Goal: Check status: Check status

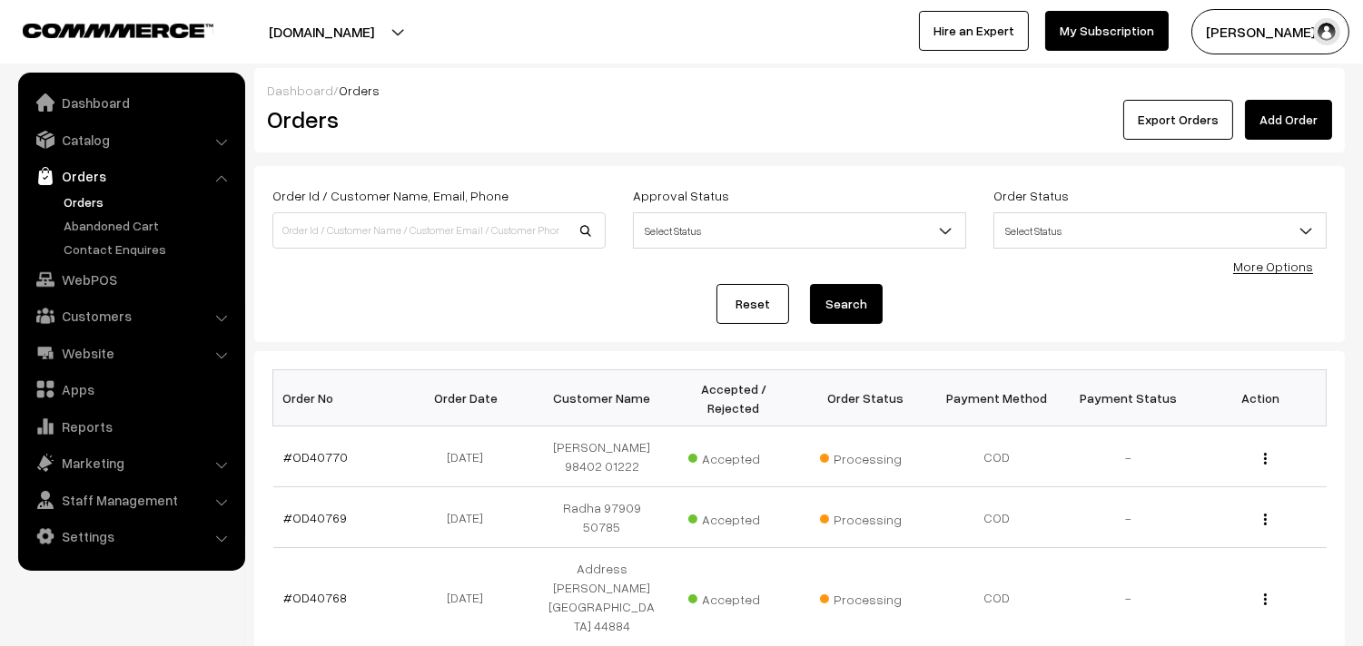
click at [80, 197] on link "Orders" at bounding box center [149, 201] width 180 height 19
drag, startPoint x: 0, startPoint y: 0, endPoint x: 451, endPoint y: 232, distance: 507.5
click at [451, 232] on input at bounding box center [438, 230] width 333 height 36
type input "40758"
click at [810, 284] on button "Search" at bounding box center [846, 304] width 73 height 40
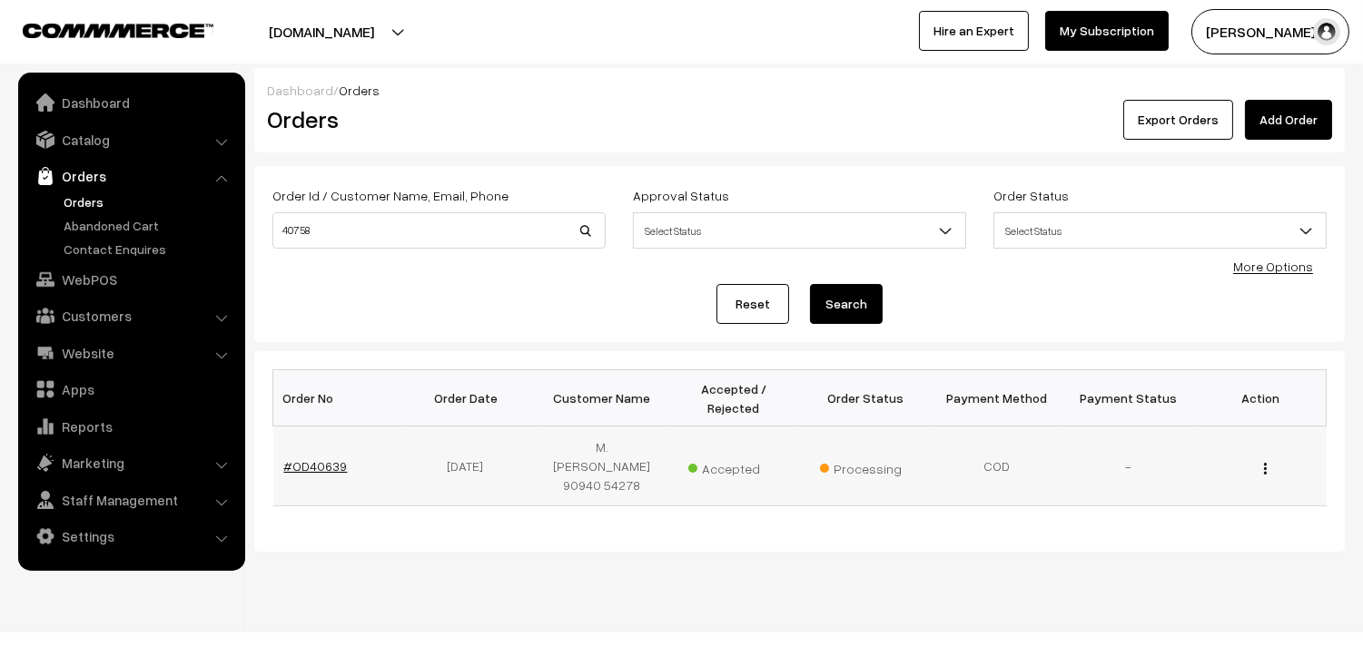
click at [320, 458] on link "#OD40639" at bounding box center [316, 465] width 64 height 15
drag, startPoint x: 396, startPoint y: 224, endPoint x: 220, endPoint y: 219, distance: 176.2
click at [220, 219] on body "Thank you for showing interest. Our team will call you shortly. Close annamfood…" at bounding box center [681, 335] width 1363 height 670
type input "OD40758"
click at [810, 284] on button "Search" at bounding box center [846, 304] width 73 height 40
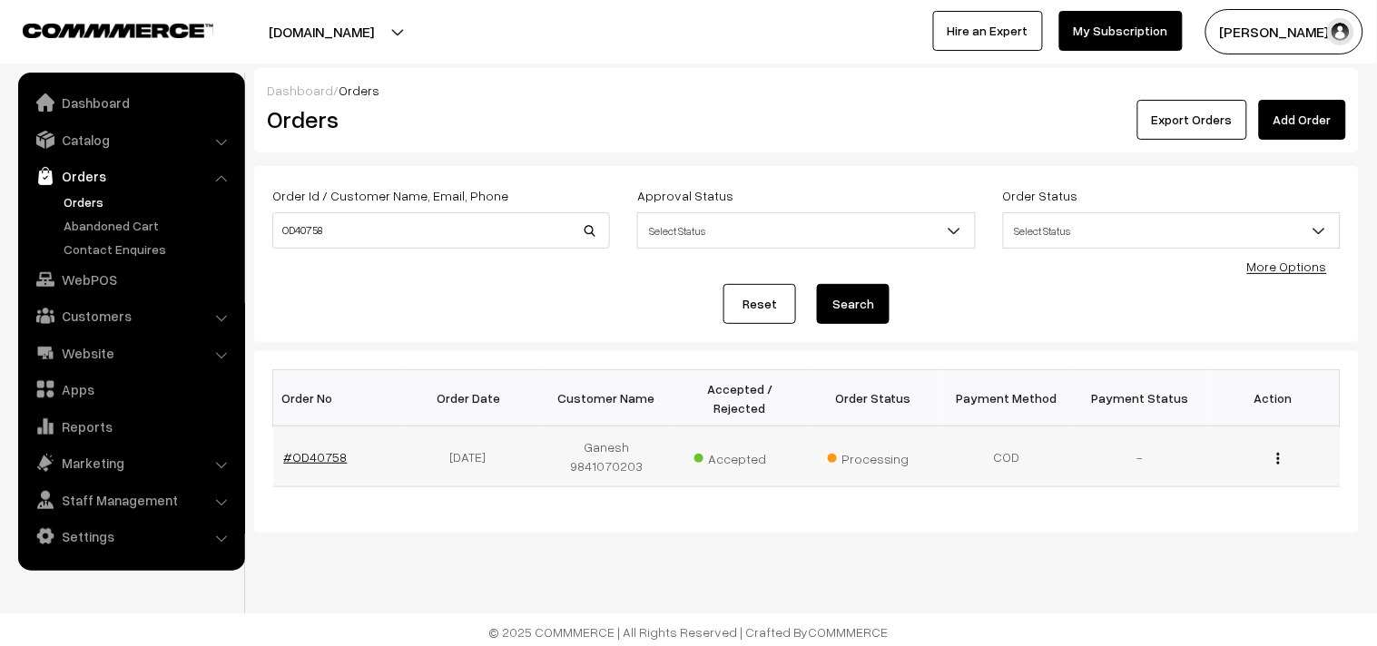
click at [296, 449] on link "#OD40758" at bounding box center [316, 456] width 64 height 15
click at [360, 232] on input "OD40758" at bounding box center [441, 230] width 338 height 36
type input "OD40741"
click at [817, 284] on button "Search" at bounding box center [853, 304] width 73 height 40
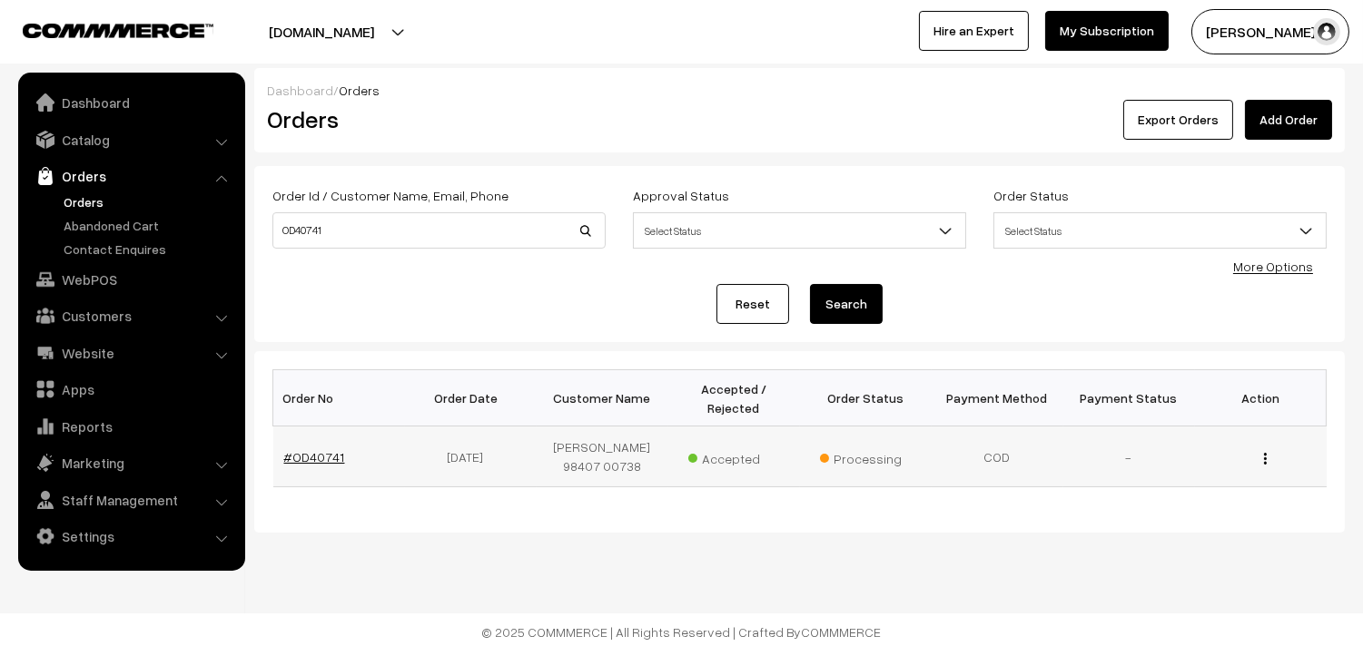
click at [306, 458] on link "#OD40741" at bounding box center [314, 456] width 61 height 15
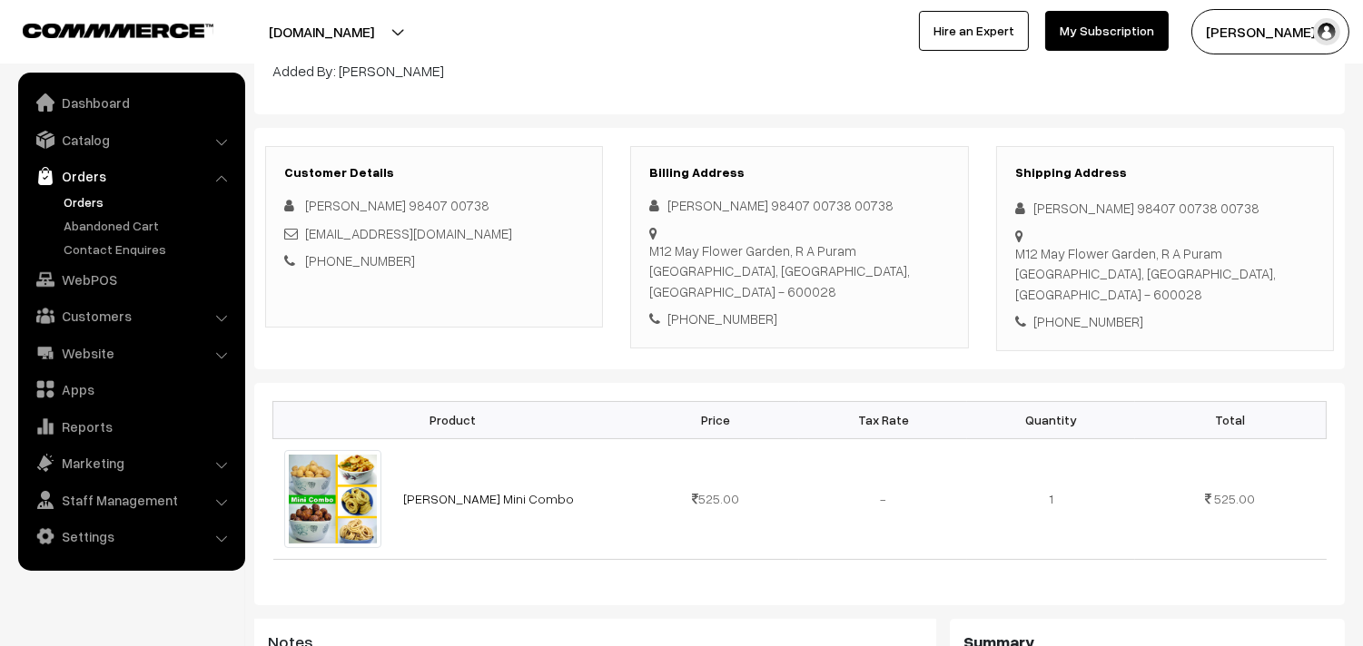
scroll to position [101, 0]
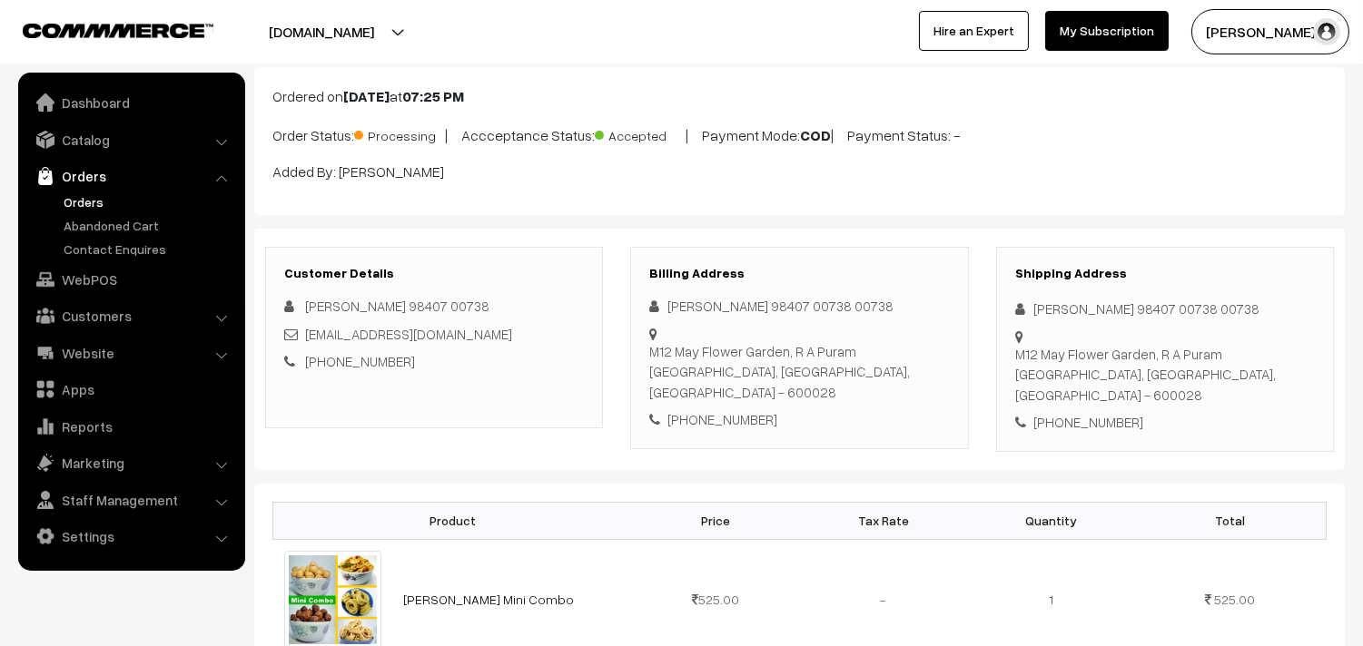
click at [103, 204] on link "Orders" at bounding box center [149, 201] width 180 height 19
